Goal: Task Accomplishment & Management: Manage account settings

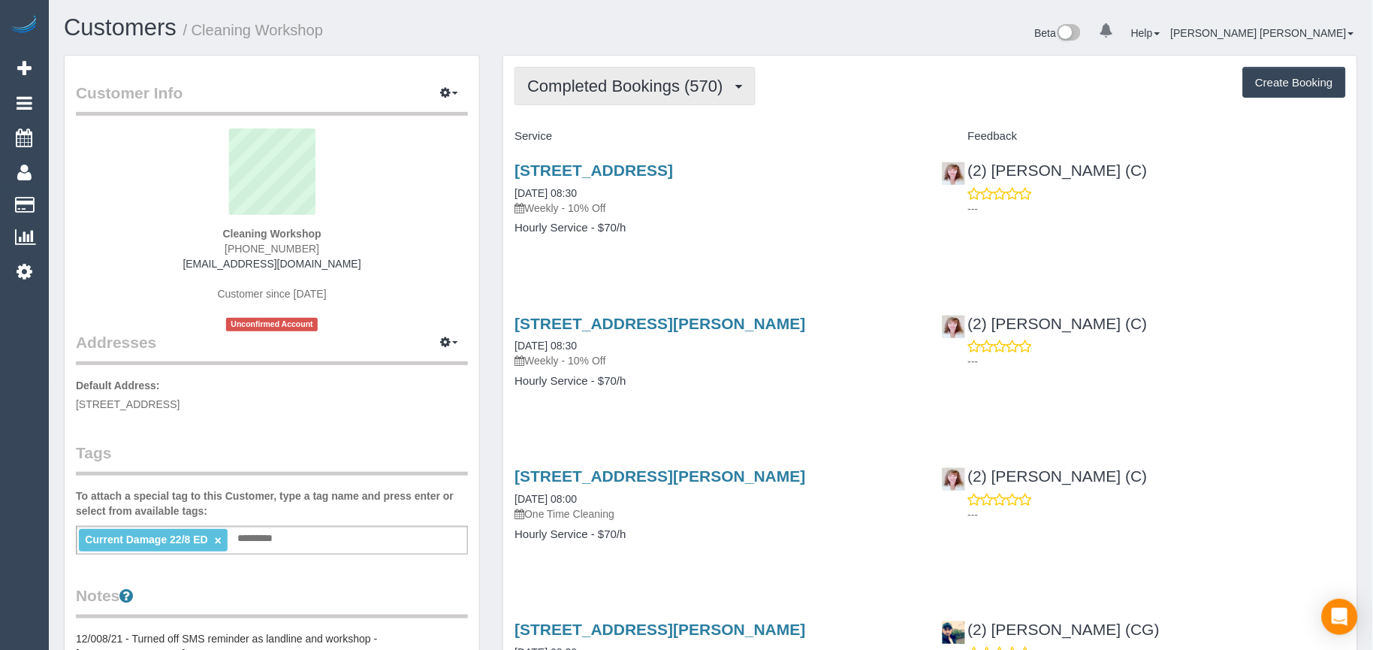
click at [641, 81] on span "Completed Bookings (570)" at bounding box center [628, 86] width 203 height 19
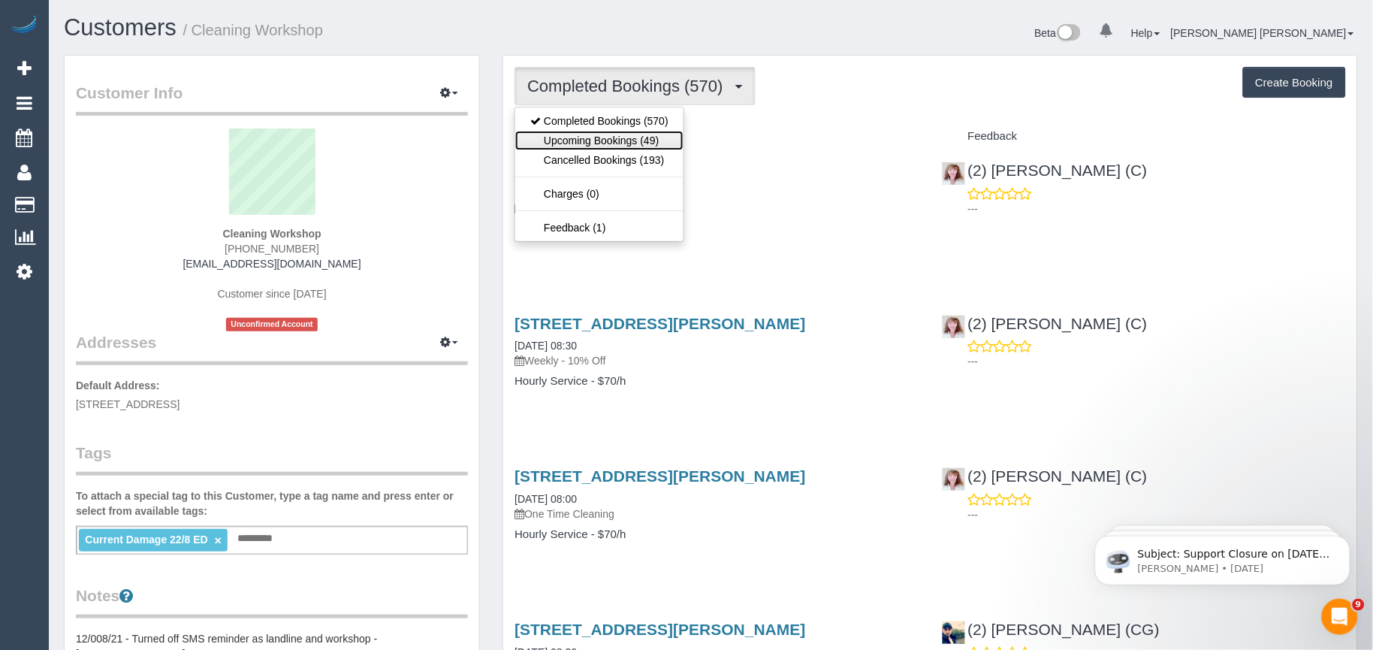
click at [629, 133] on link "Upcoming Bookings (49)" at bounding box center [599, 141] width 168 height 20
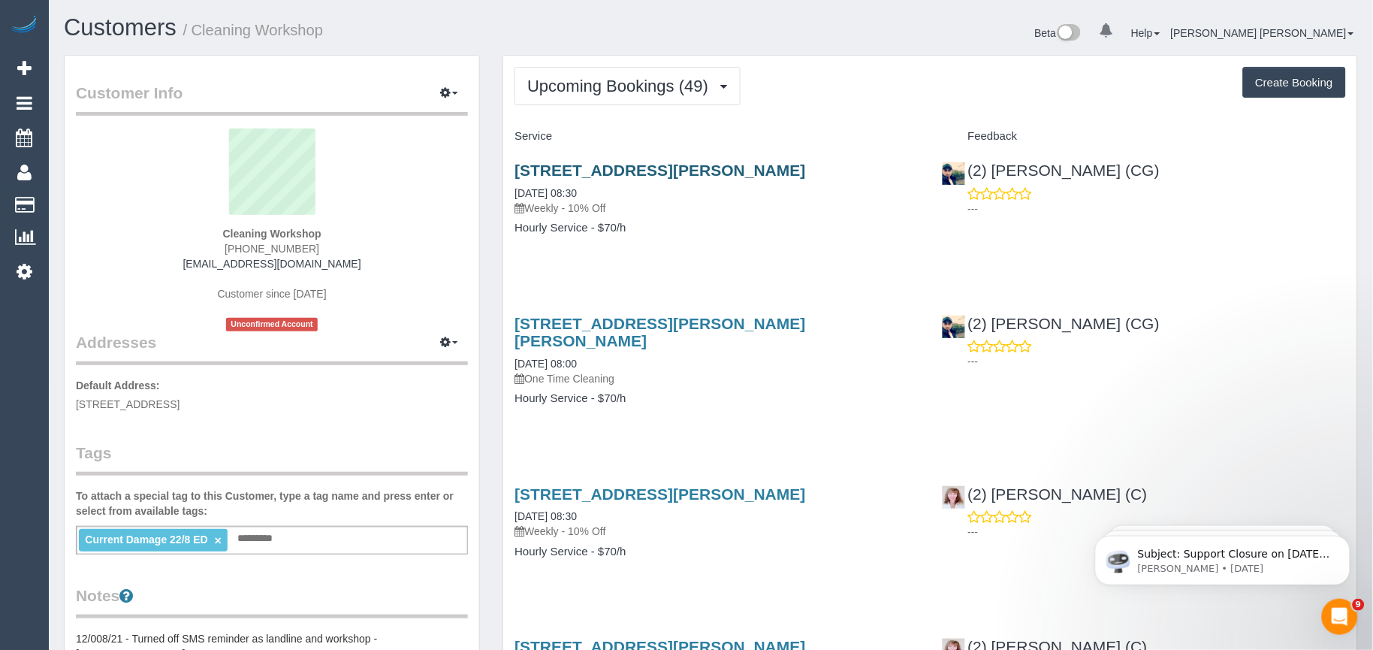
drag, startPoint x: 861, startPoint y: 174, endPoint x: 516, endPoint y: 169, distance: 344.8
click at [516, 169] on h3 "28 Lamour Avenue, South Morang, VIC 3752" at bounding box center [717, 170] width 404 height 17
copy link "28 Lamour Avenue, South Morang, VIC 3752"
drag, startPoint x: 681, startPoint y: 244, endPoint x: 681, endPoint y: 207, distance: 37.6
click at [681, 244] on div "28 Lamour Avenue, South Morang, VIC 3752 29/09/2025 08:30 Weekly - 10% Off Hour…" at bounding box center [716, 207] width 427 height 116
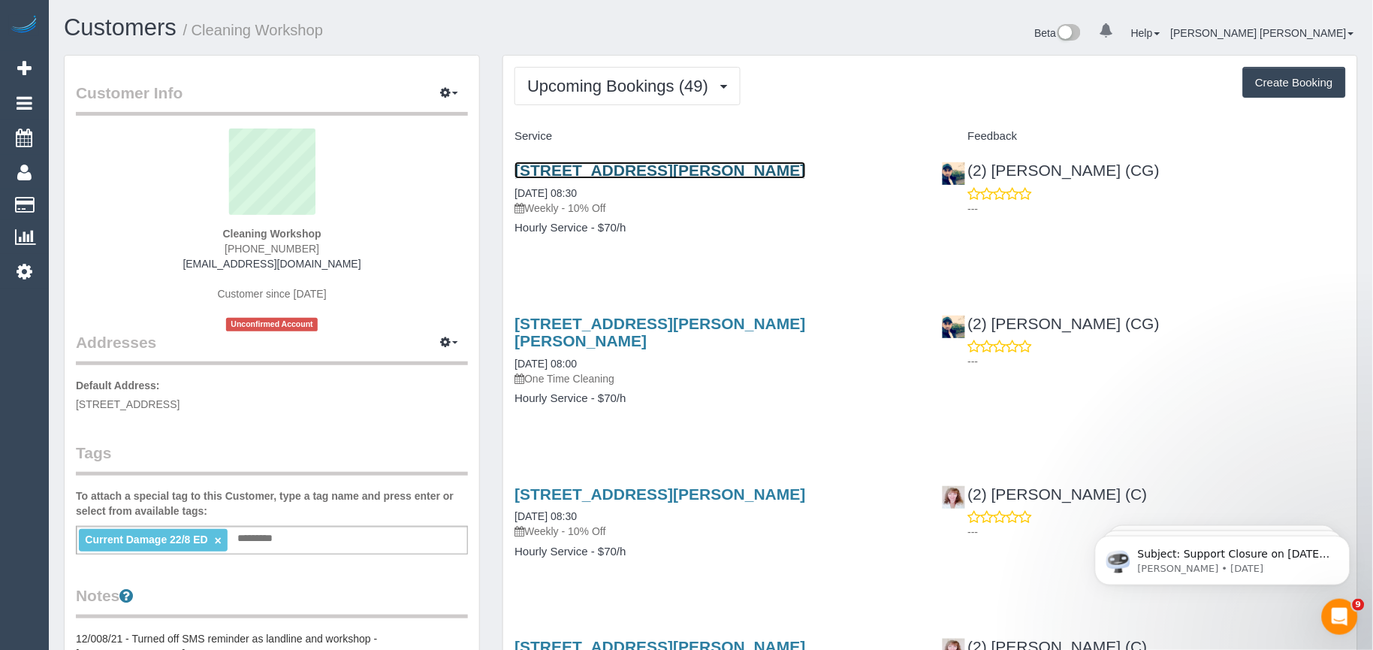
click at [701, 171] on link "28 Lamour Avenue, South Morang, VIC 3752" at bounding box center [660, 170] width 291 height 17
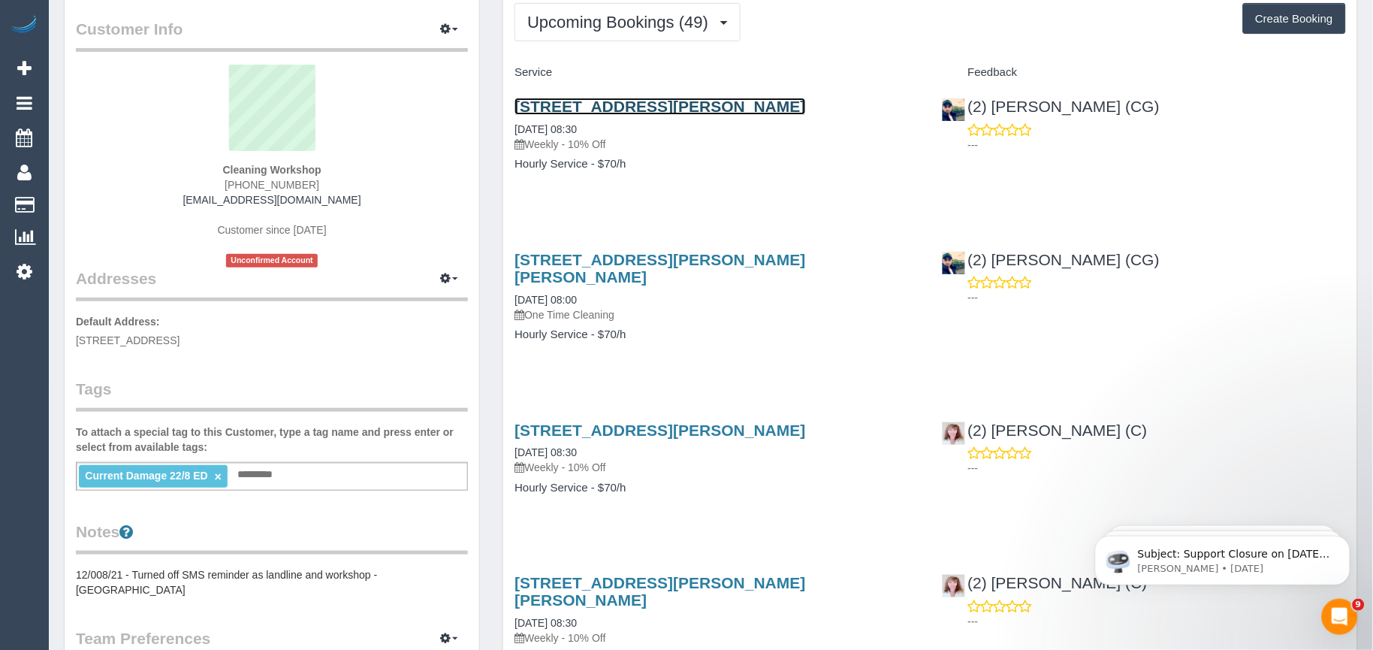
scroll to position [83, 0]
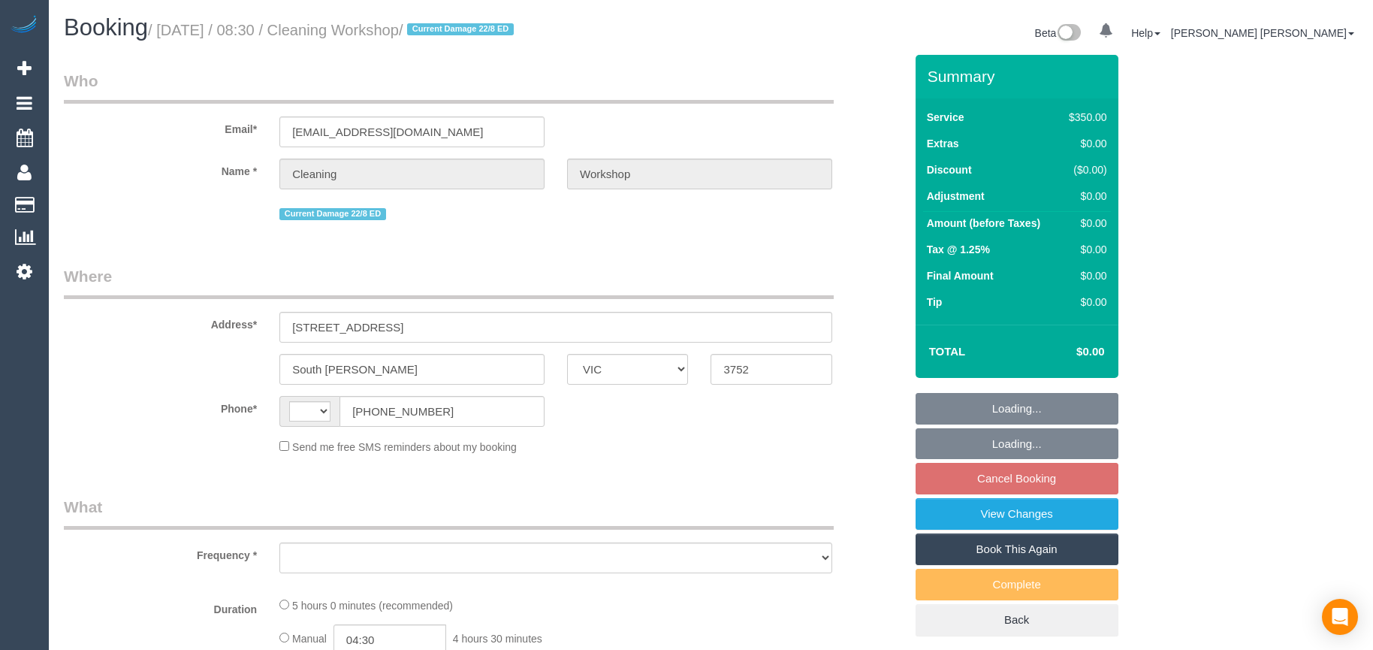
select select "VIC"
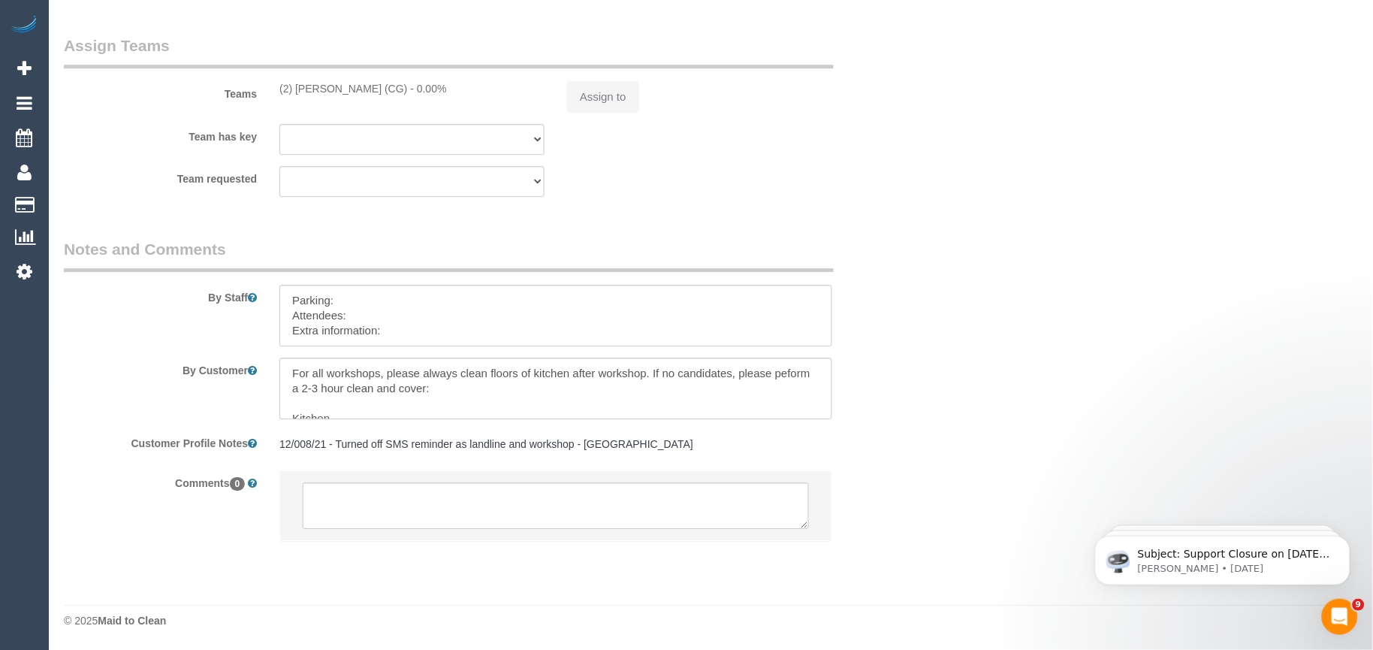
select select "string:AU"
select select "object:1109"
select select "300"
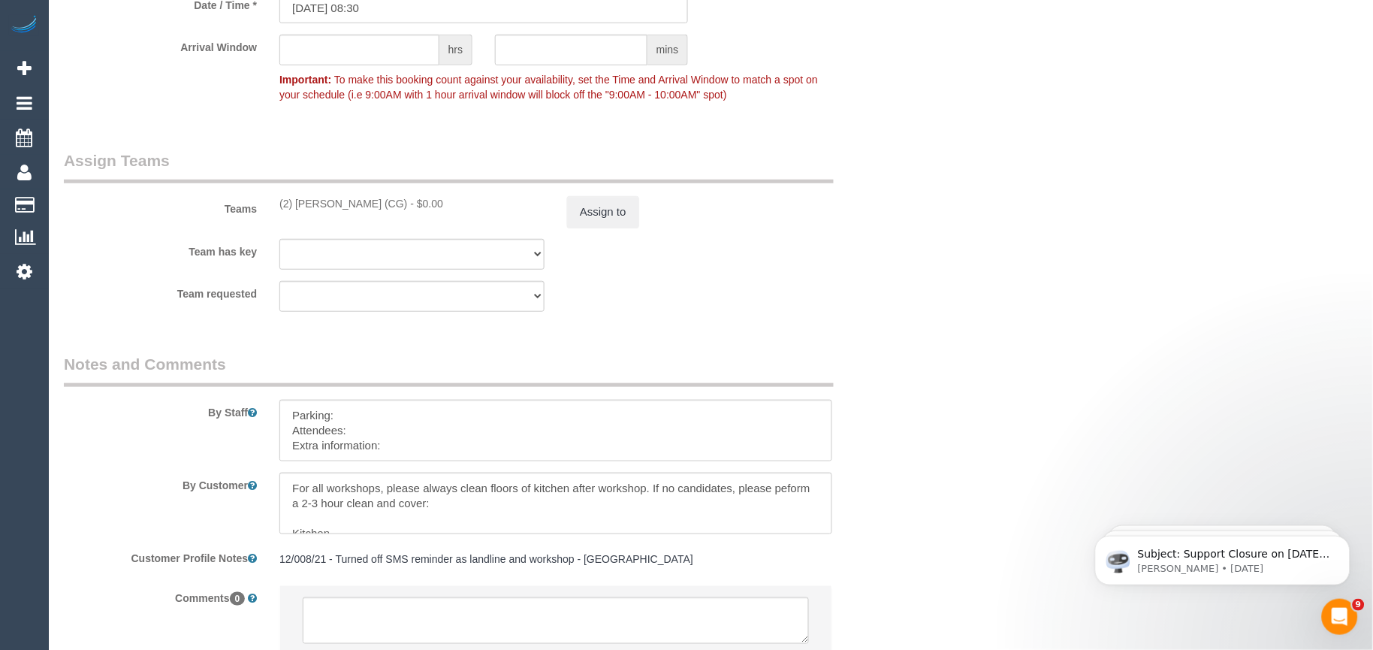
select select "number:28"
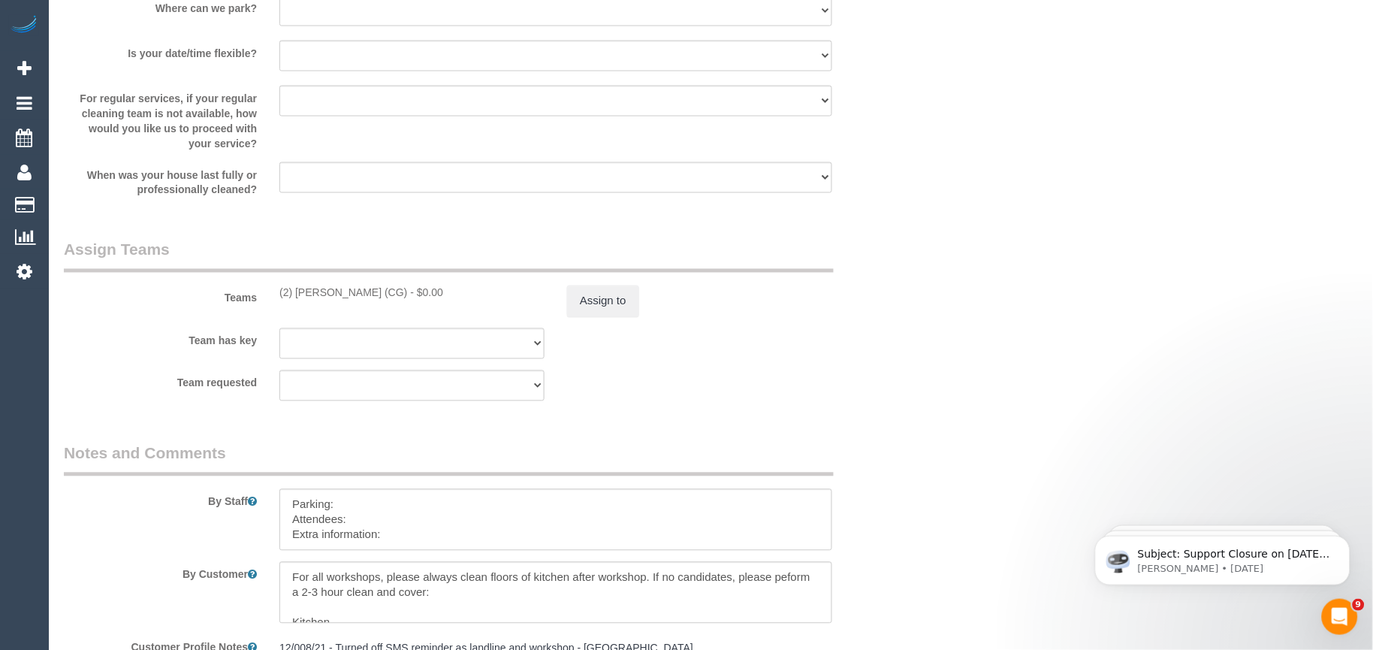
scroll to position [2323, 0]
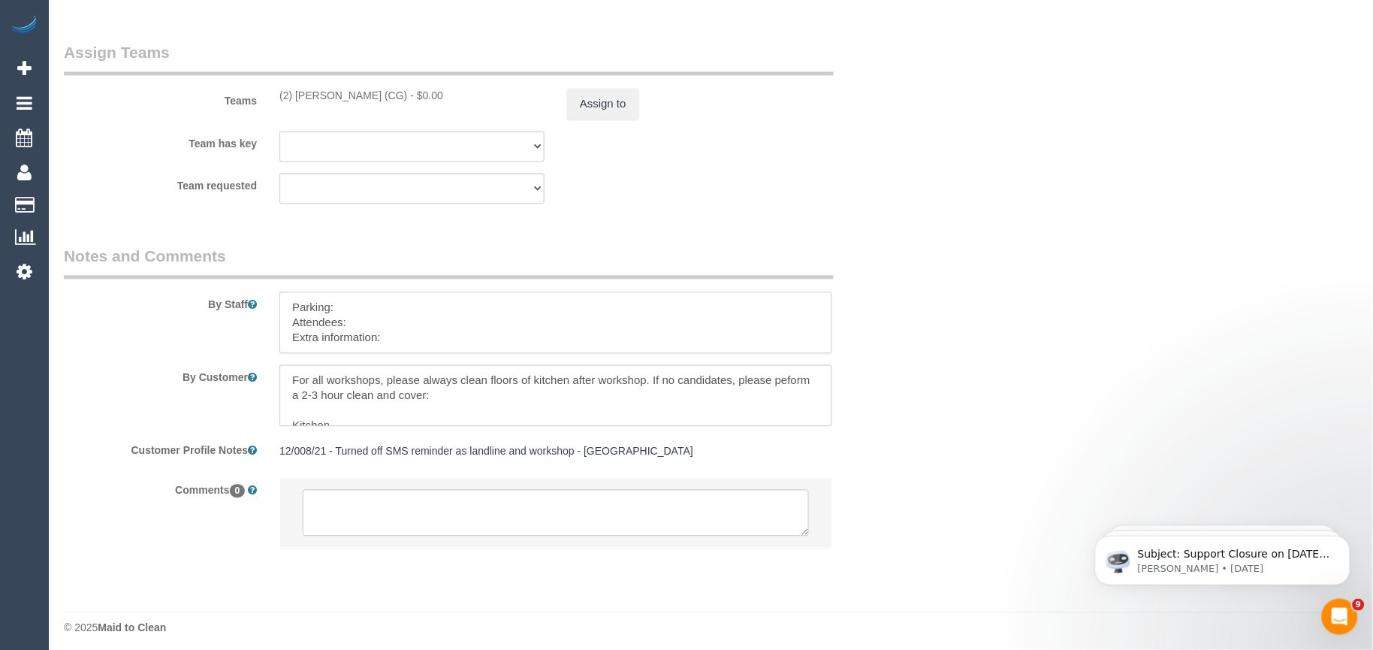
click at [398, 331] on textarea at bounding box center [555, 322] width 553 height 62
paste textarea "The candidates for [DATE] are [PERSON_NAME] (Co) [PHONE_NUMBER], [PERSON_NAME] …"
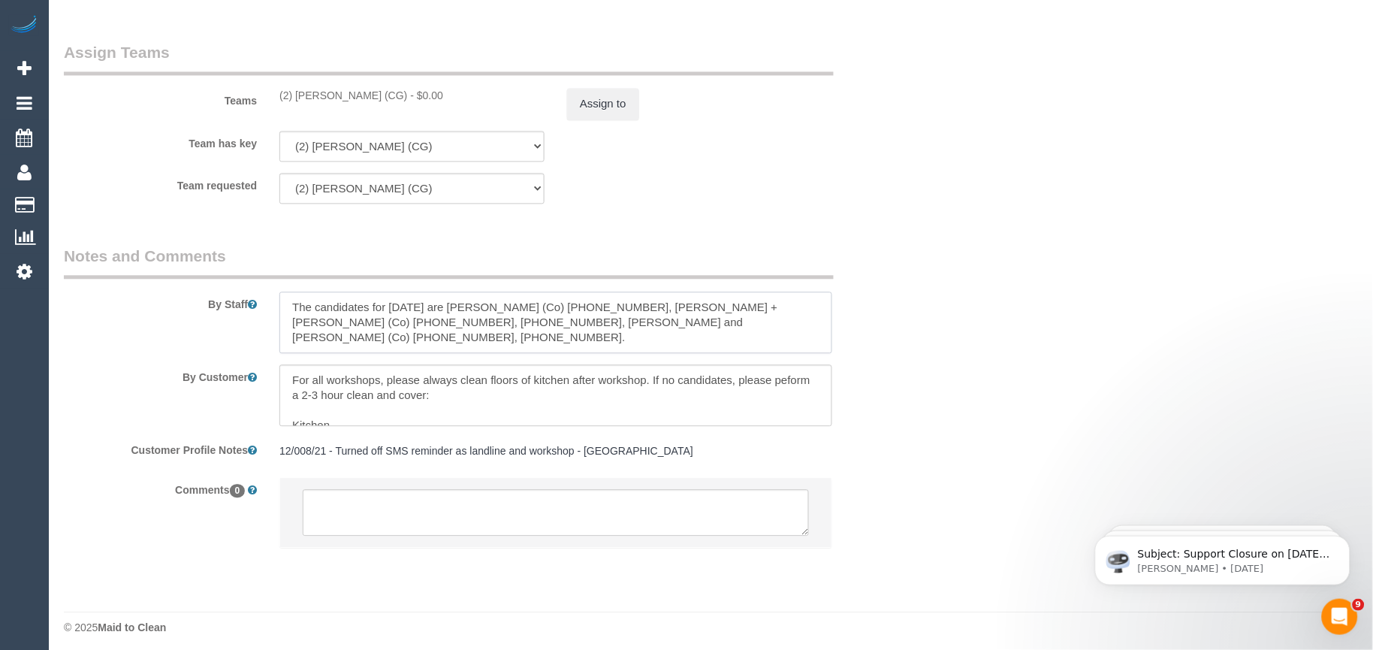
click at [379, 339] on textarea at bounding box center [555, 322] width 553 height 62
click at [296, 319] on textarea at bounding box center [555, 322] width 553 height 62
paste textarea "Workshop Customer's Name and Contact No.: [PERSON_NAME] - 404611045 Candidates …"
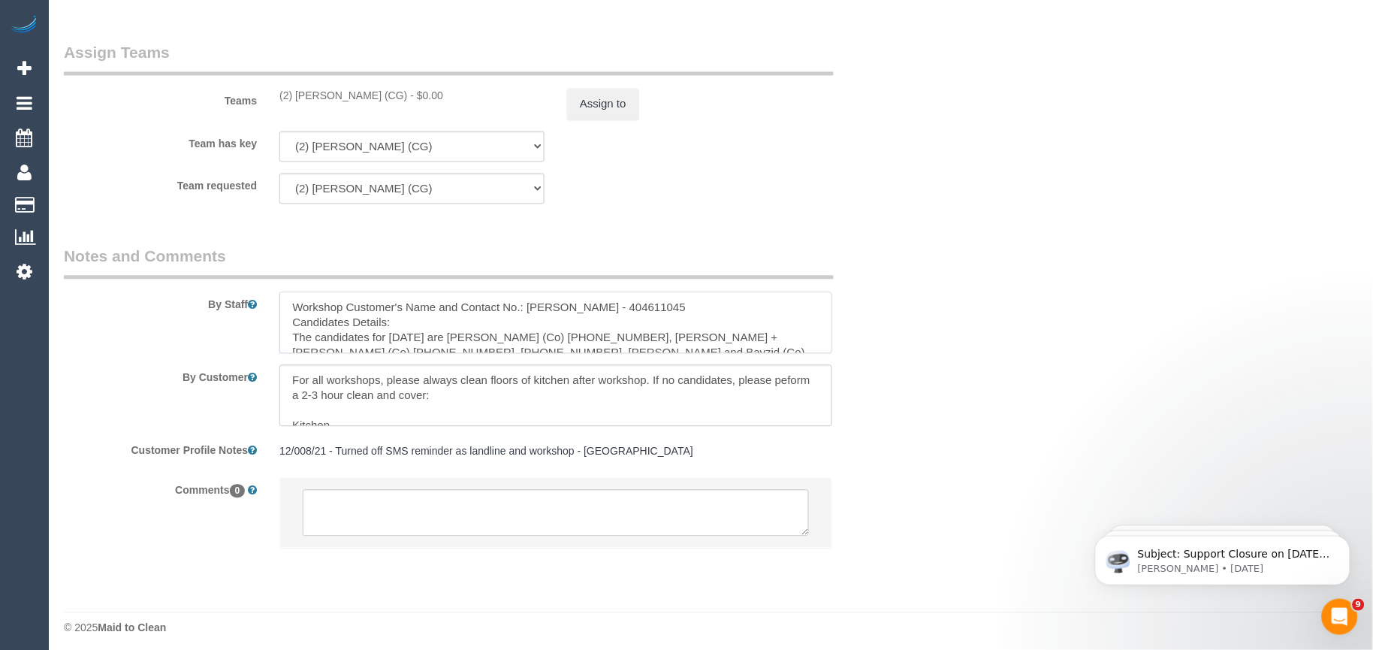
drag, startPoint x: 528, startPoint y: 311, endPoint x: 675, endPoint y: 315, distance: 146.5
click at [675, 315] on textarea at bounding box center [555, 322] width 553 height 62
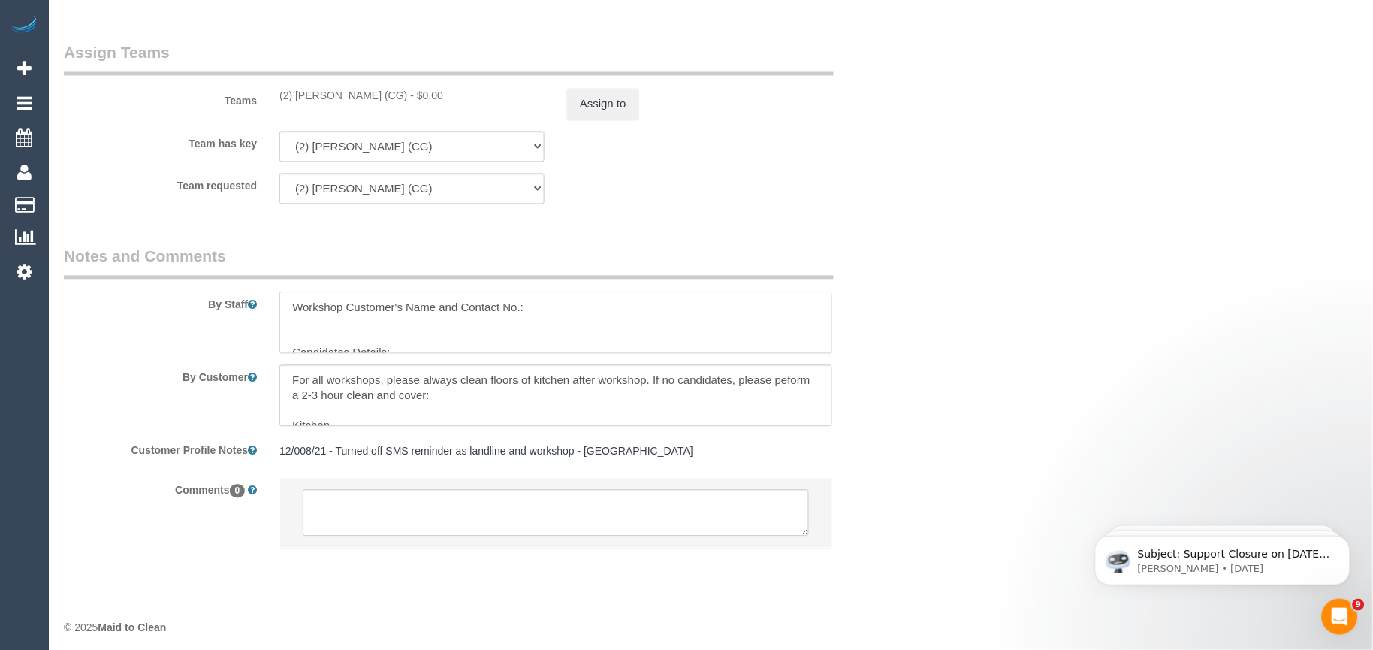
click at [416, 339] on textarea at bounding box center [555, 322] width 553 height 62
paste textarea "[PERSON_NAME]"
paste textarea "0433 775 403"
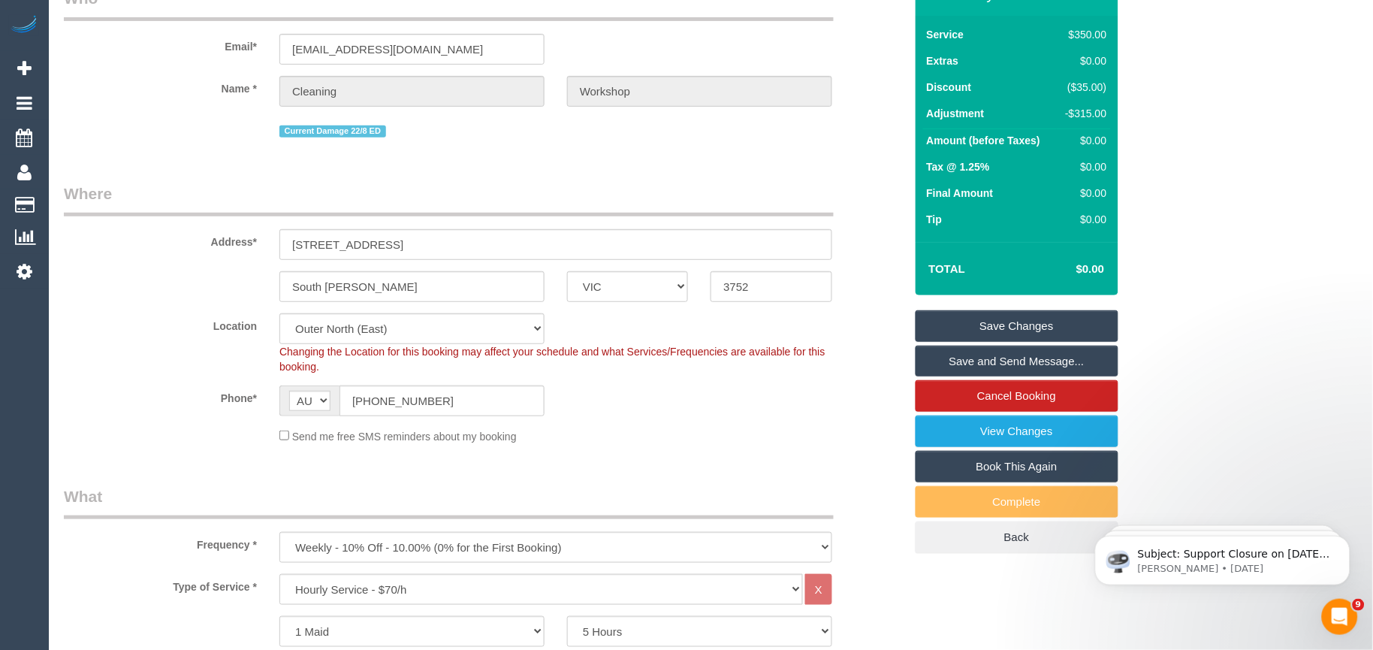
scroll to position [83, 0]
type textarea "Workshop Customer's Name and Contact No.: [PERSON_NAME] - 0433 775 403 Candidat…"
click at [1041, 331] on link "Save Changes" at bounding box center [1017, 325] width 203 height 32
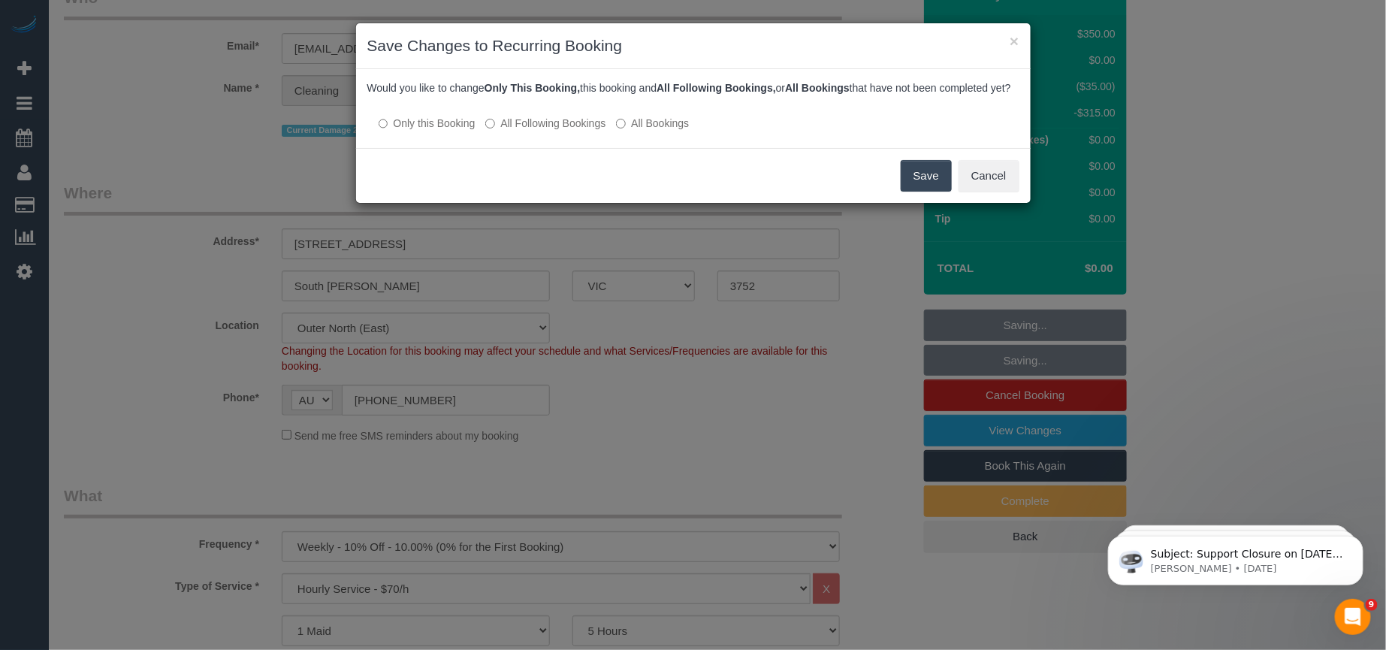
click at [928, 186] on button "Save" at bounding box center [926, 176] width 51 height 32
